Goal: Information Seeking & Learning: Learn about a topic

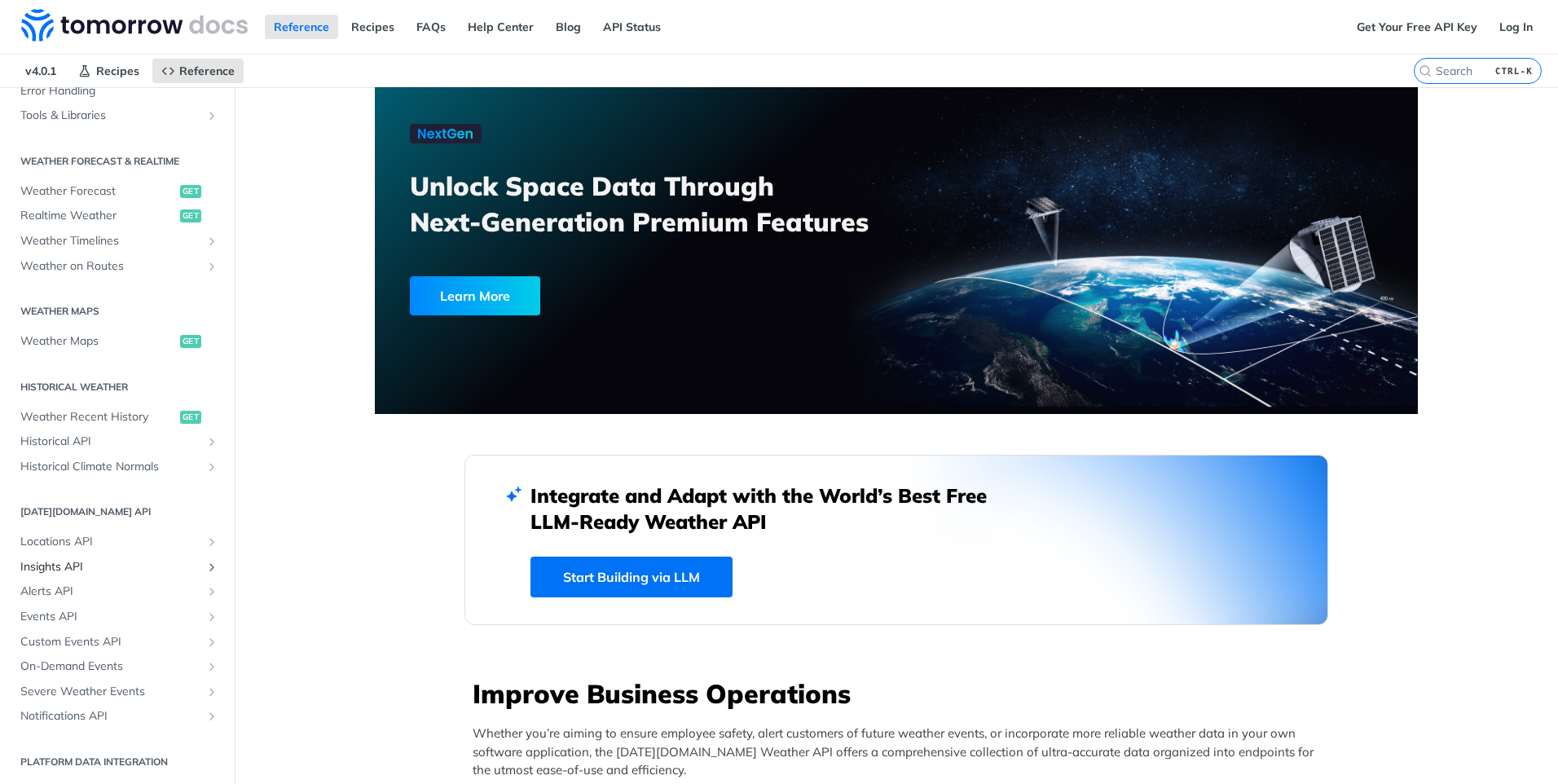
scroll to position [299, 0]
click at [167, 443] on span "Historical API" at bounding box center [111, 440] width 181 height 17
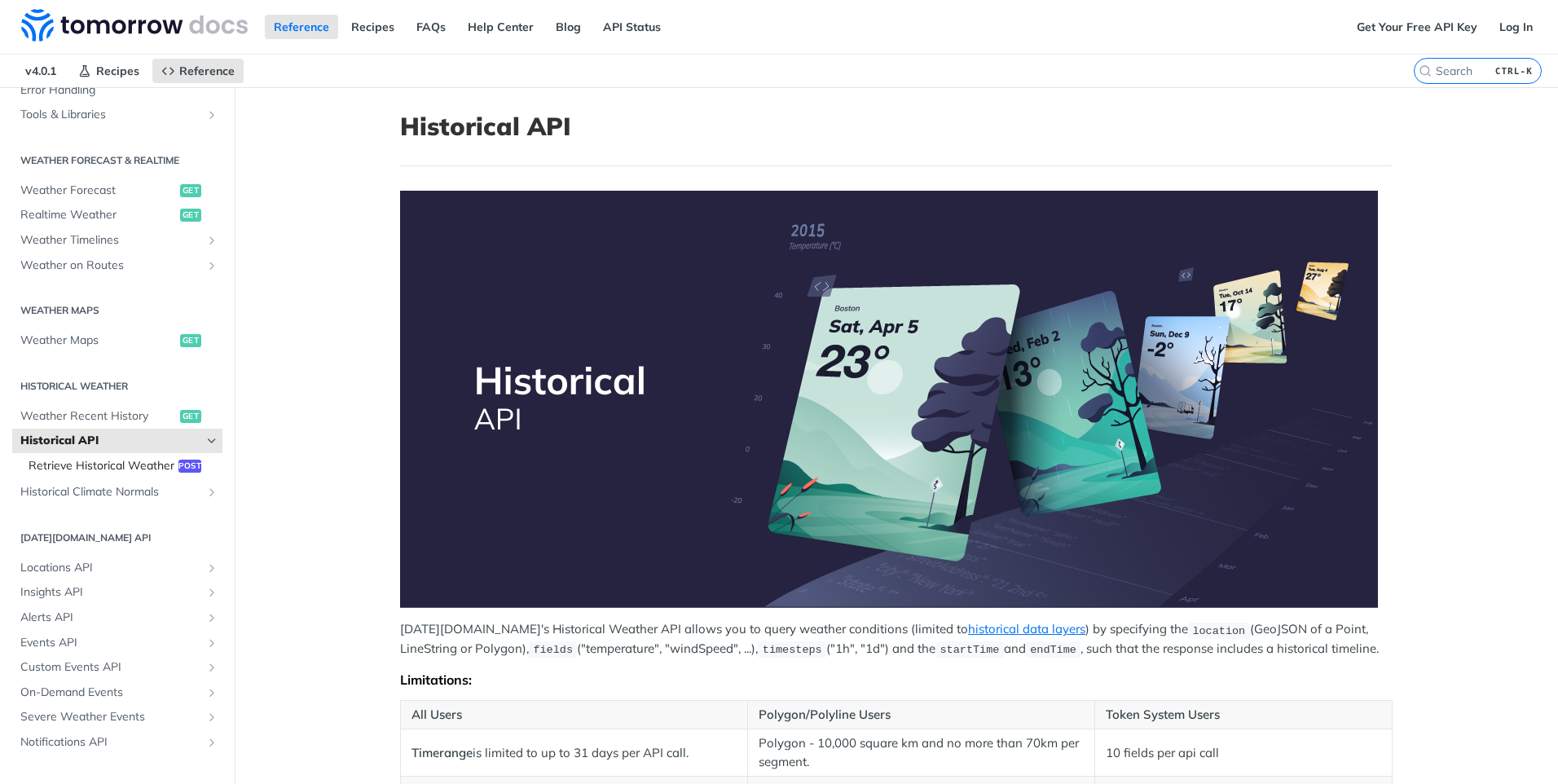
click at [64, 474] on span "Retrieve Historical Weather" at bounding box center [101, 465] width 146 height 17
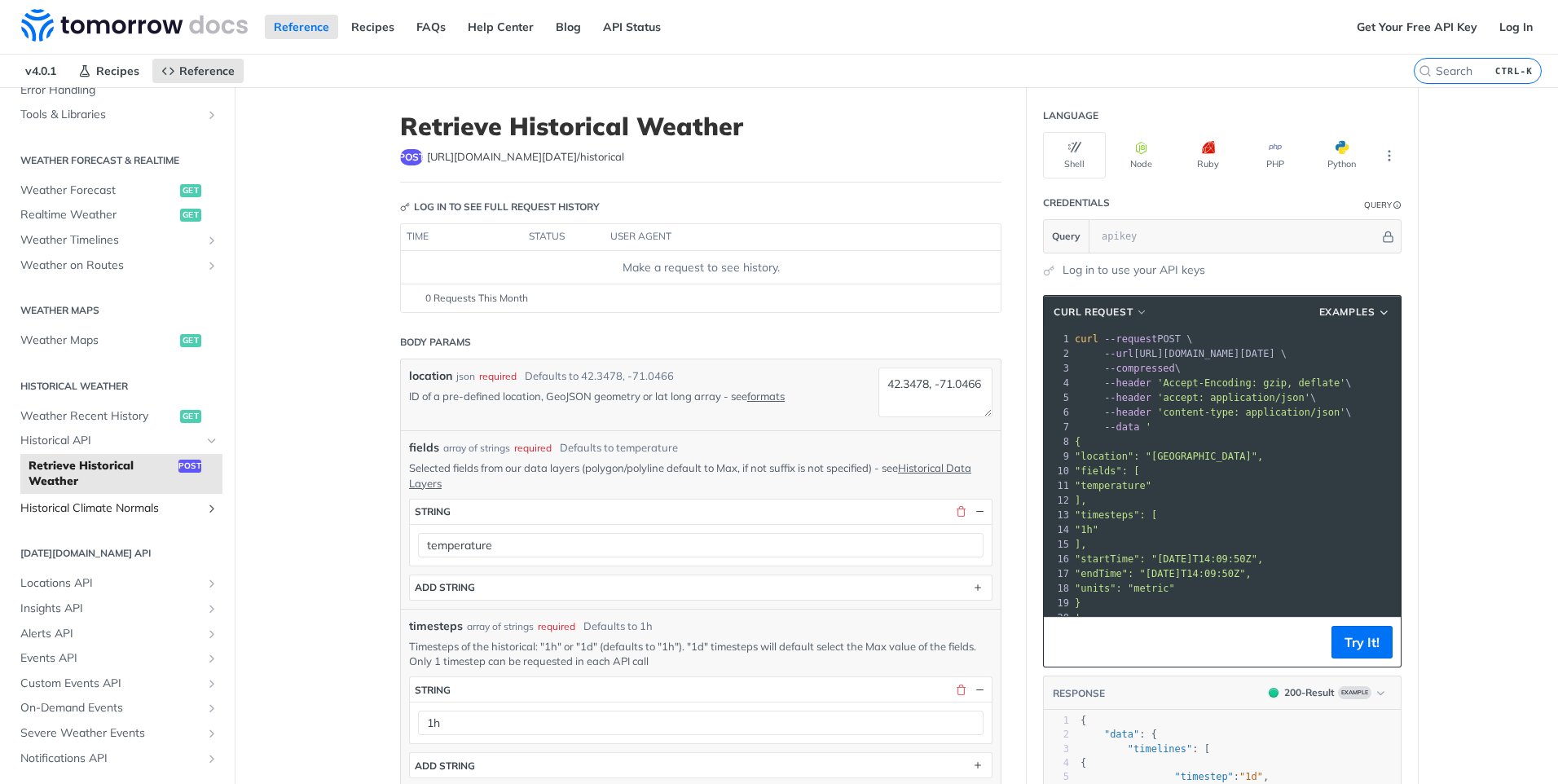
click at [177, 506] on span "Historical Climate Normals" at bounding box center [111, 508] width 181 height 17
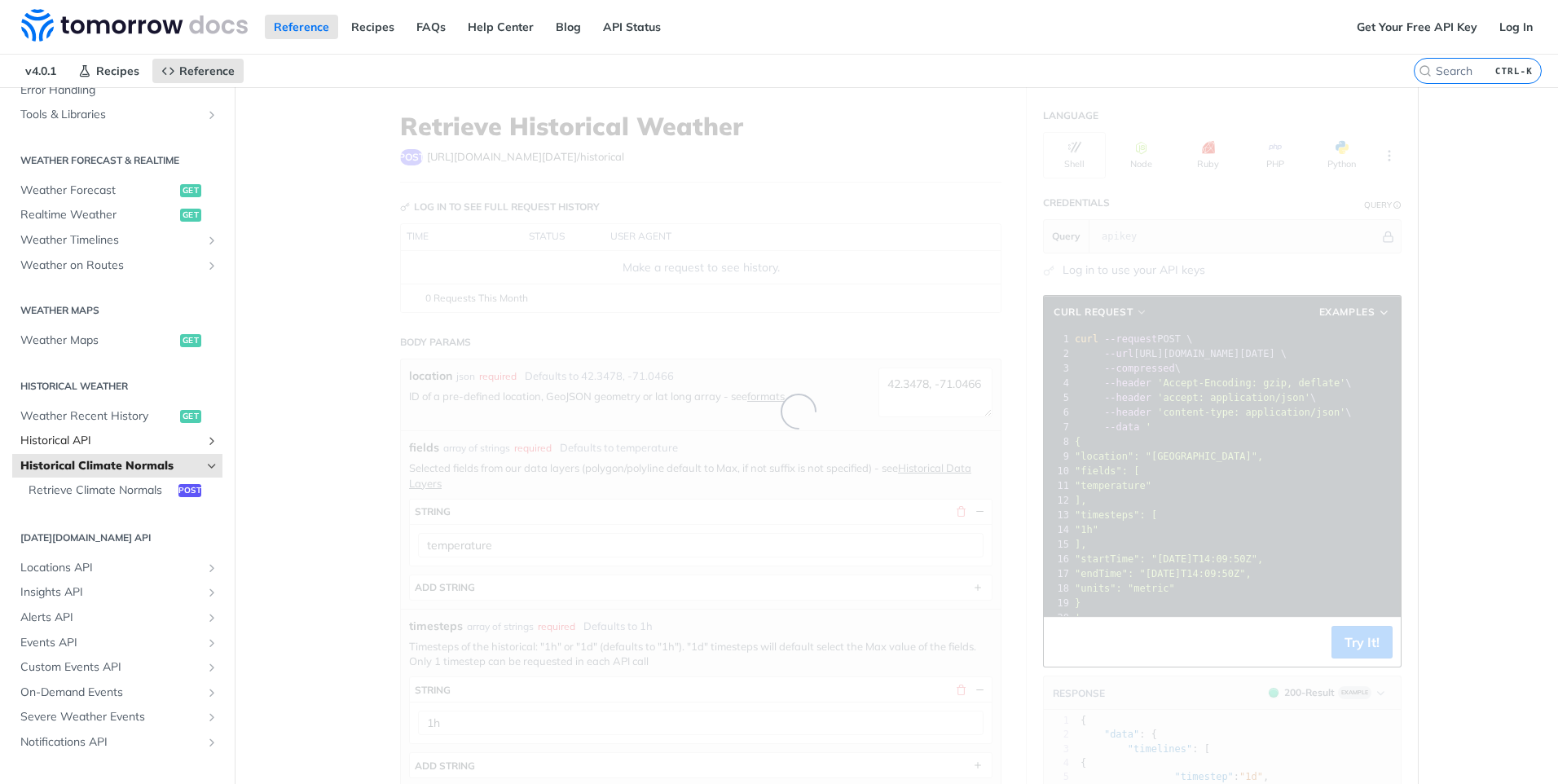
click at [121, 441] on span "Historical API" at bounding box center [111, 440] width 181 height 17
